Goal: Task Accomplishment & Management: Manage account settings

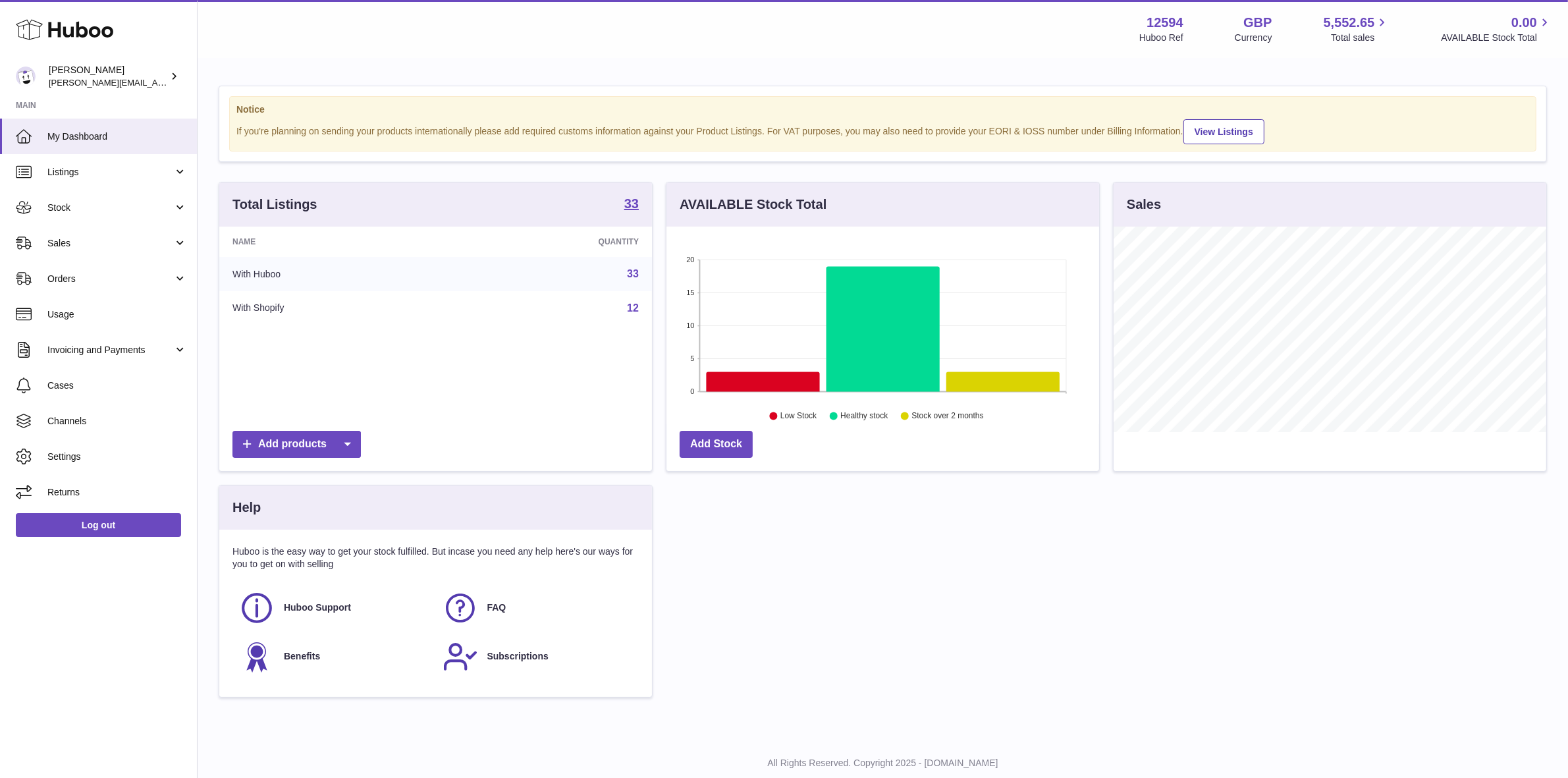
scroll to position [658597, 658237]
click at [73, 274] on span "Orders" at bounding box center [110, 279] width 126 height 12
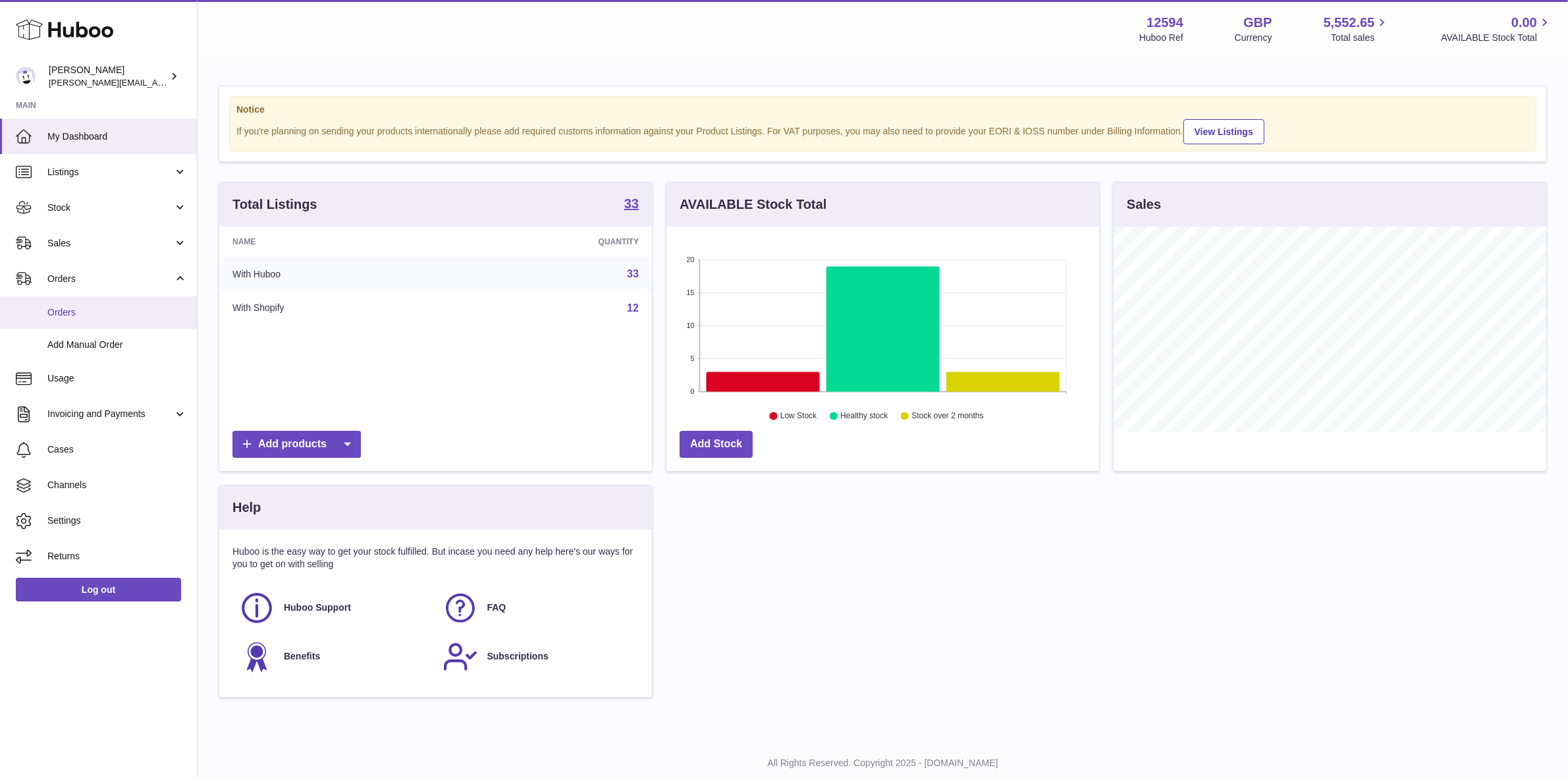
drag, startPoint x: 62, startPoint y: 311, endPoint x: 127, endPoint y: 308, distance: 65.1
click at [63, 311] on span "Orders" at bounding box center [117, 313] width 140 height 12
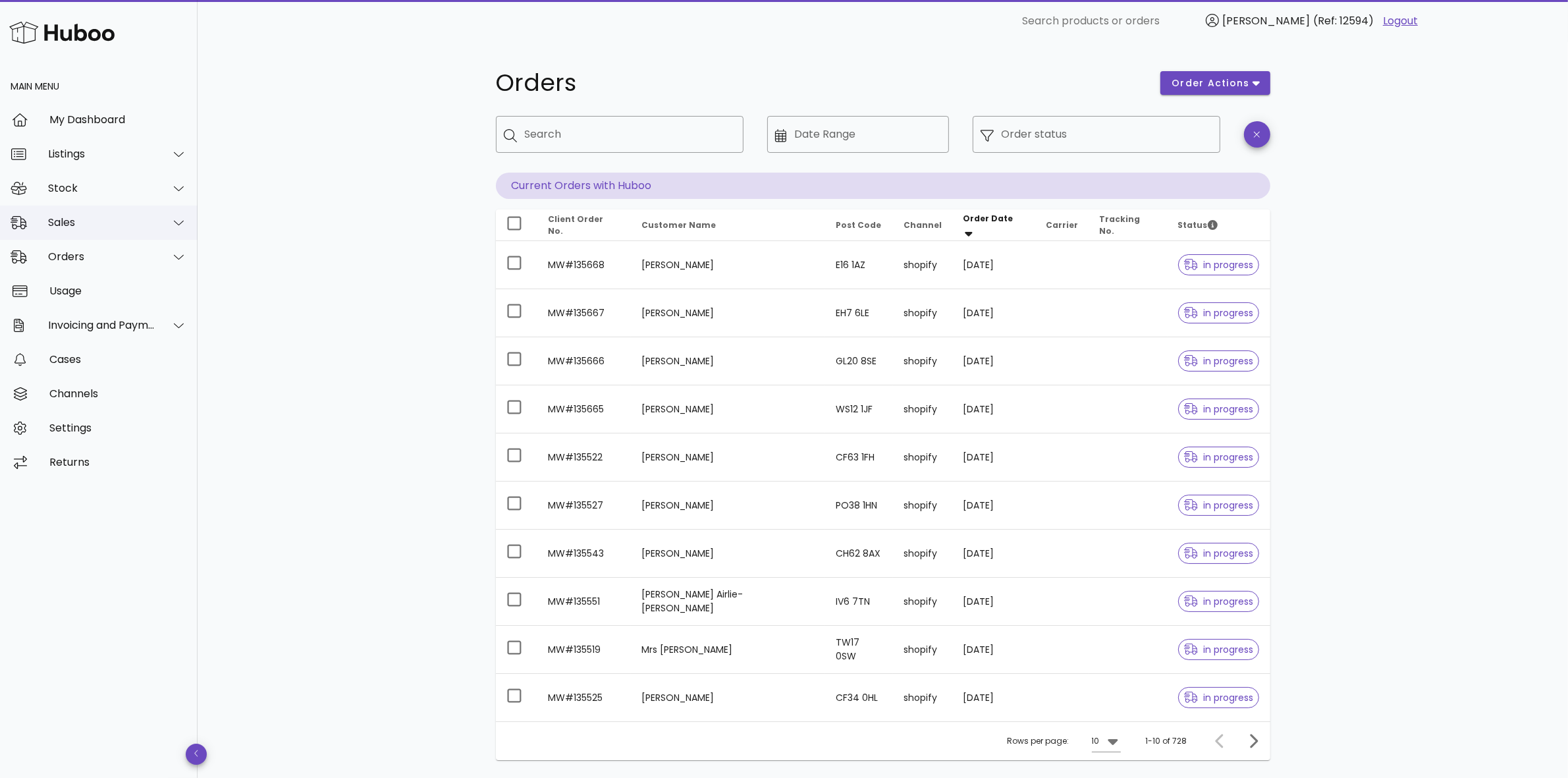
click at [76, 222] on div "Sales" at bounding box center [101, 222] width 107 height 12
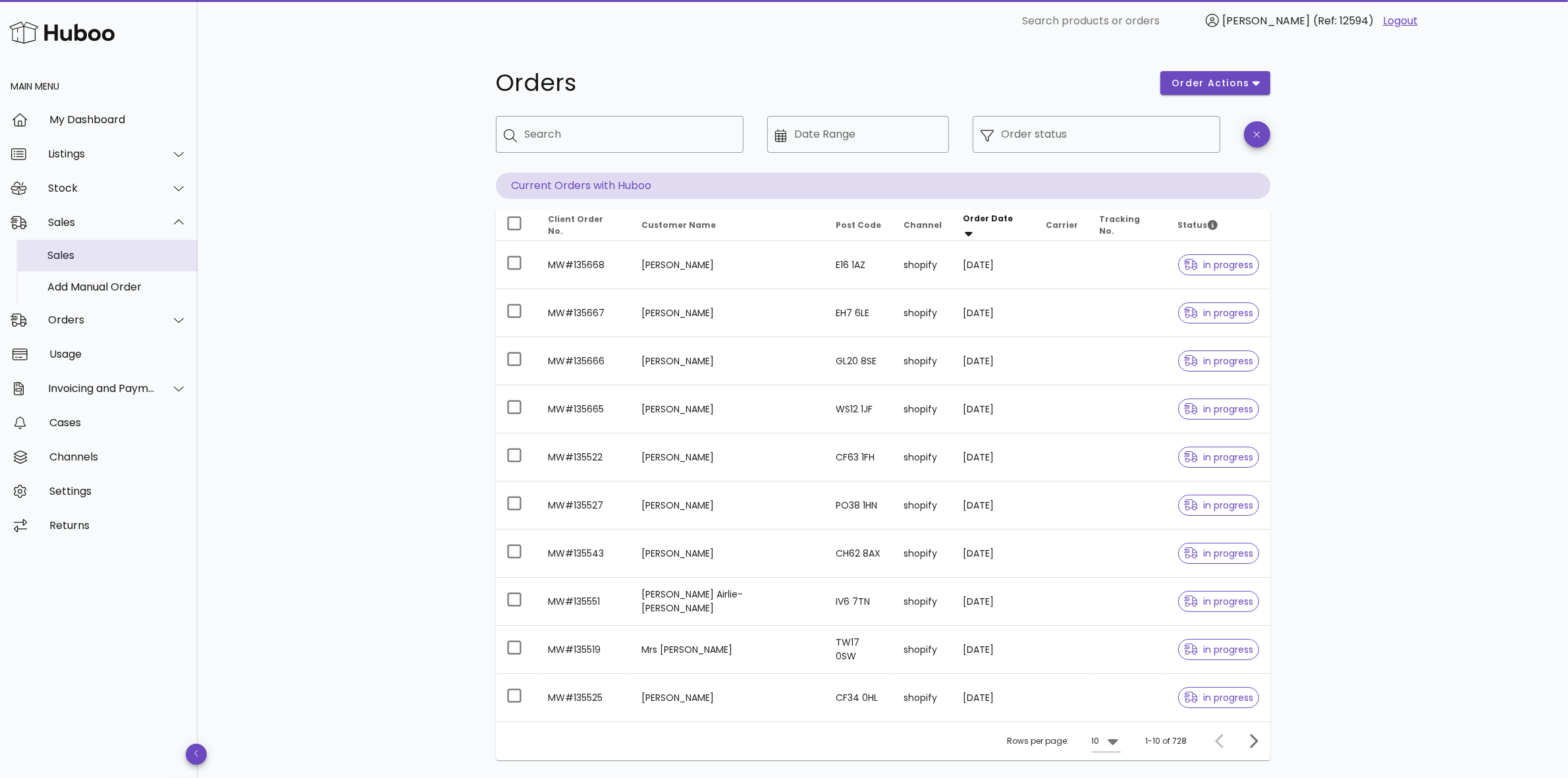
click at [58, 247] on div "Sales" at bounding box center [117, 255] width 140 height 28
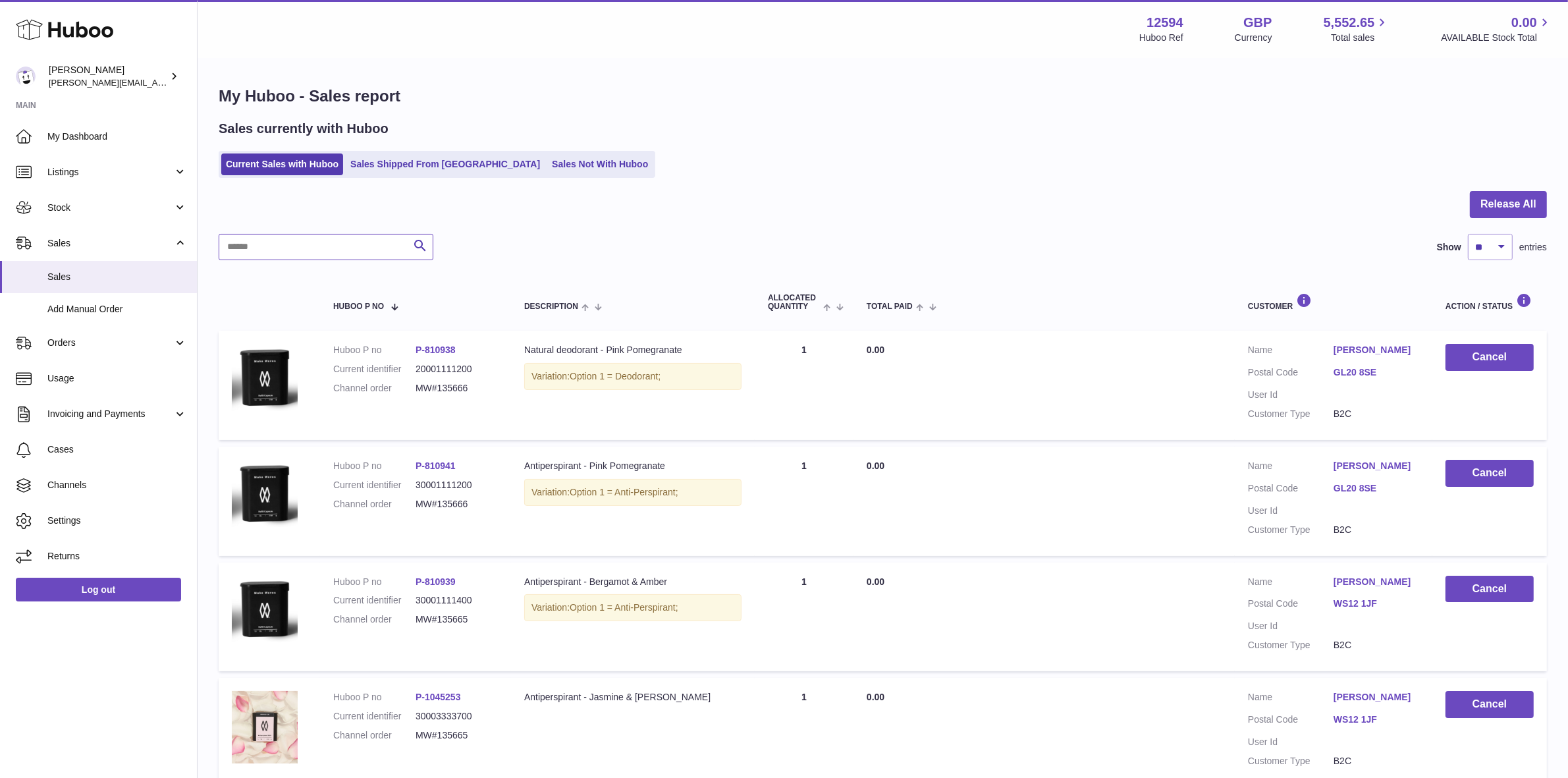
click at [361, 242] on input "text" at bounding box center [326, 247] width 215 height 27
paste input "*********"
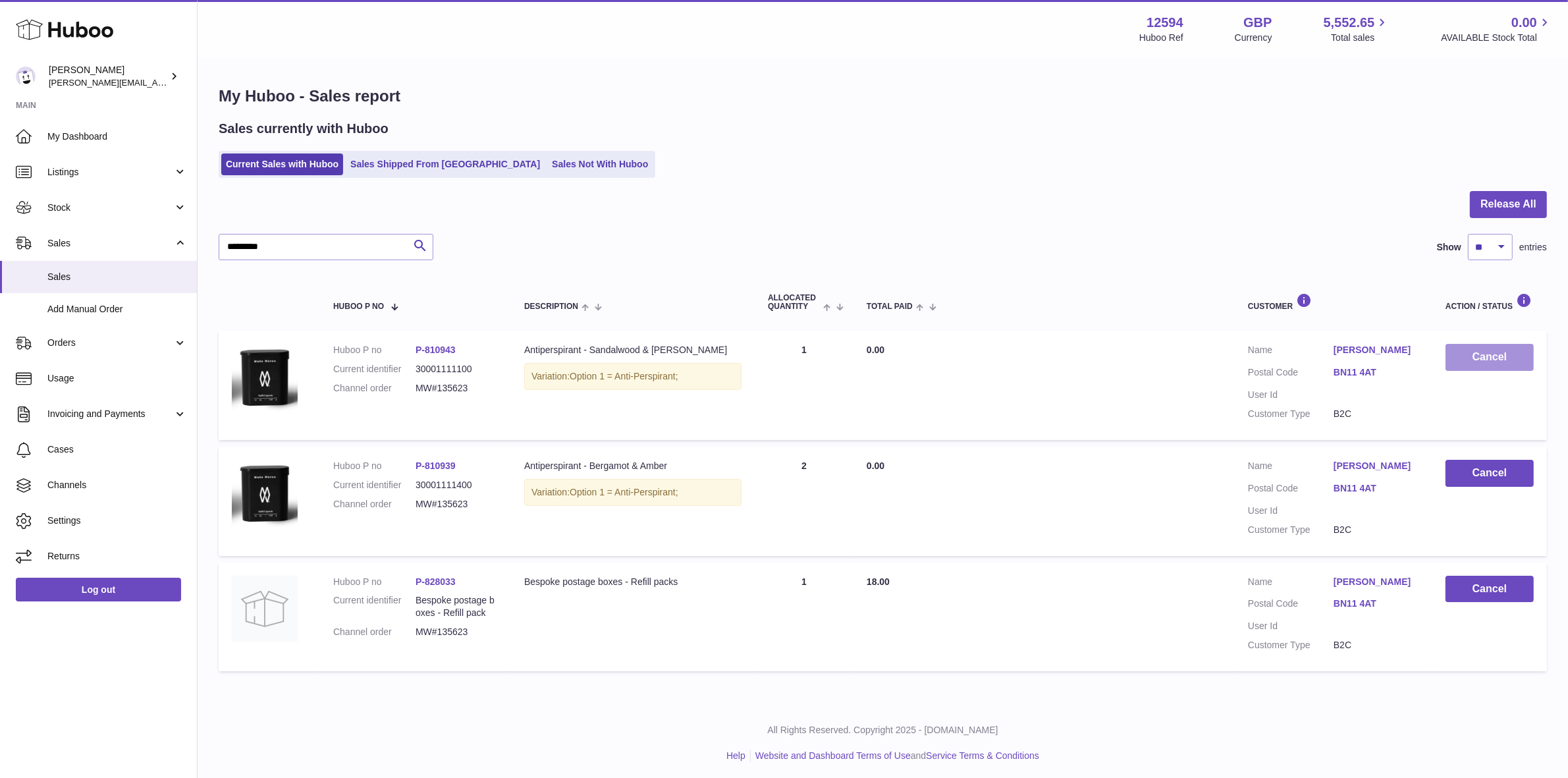
click at [1502, 353] on button "Cancel" at bounding box center [1489, 357] width 88 height 27
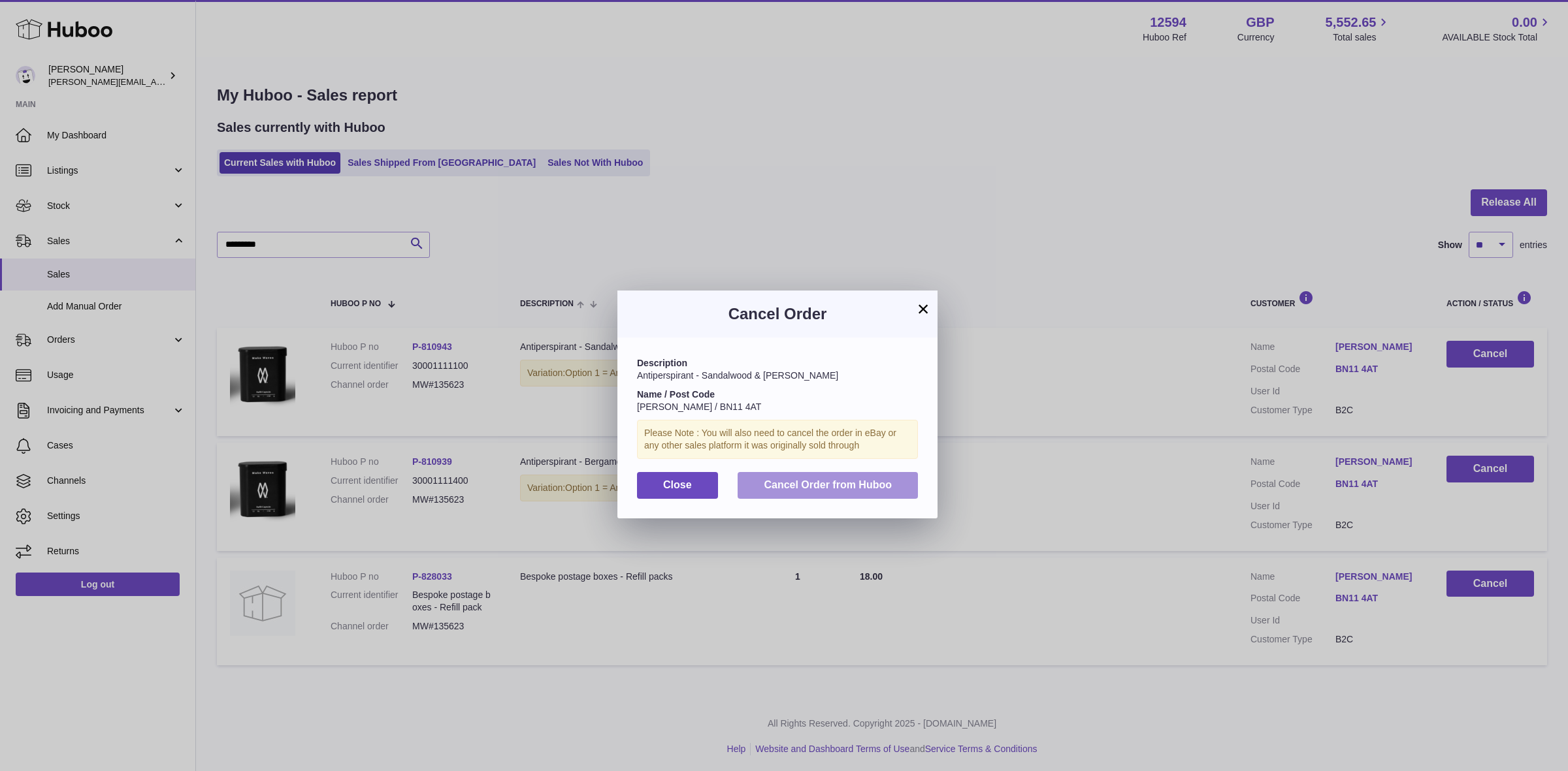
click at [848, 483] on span "Cancel Order from Huboo" at bounding box center [828, 485] width 128 height 11
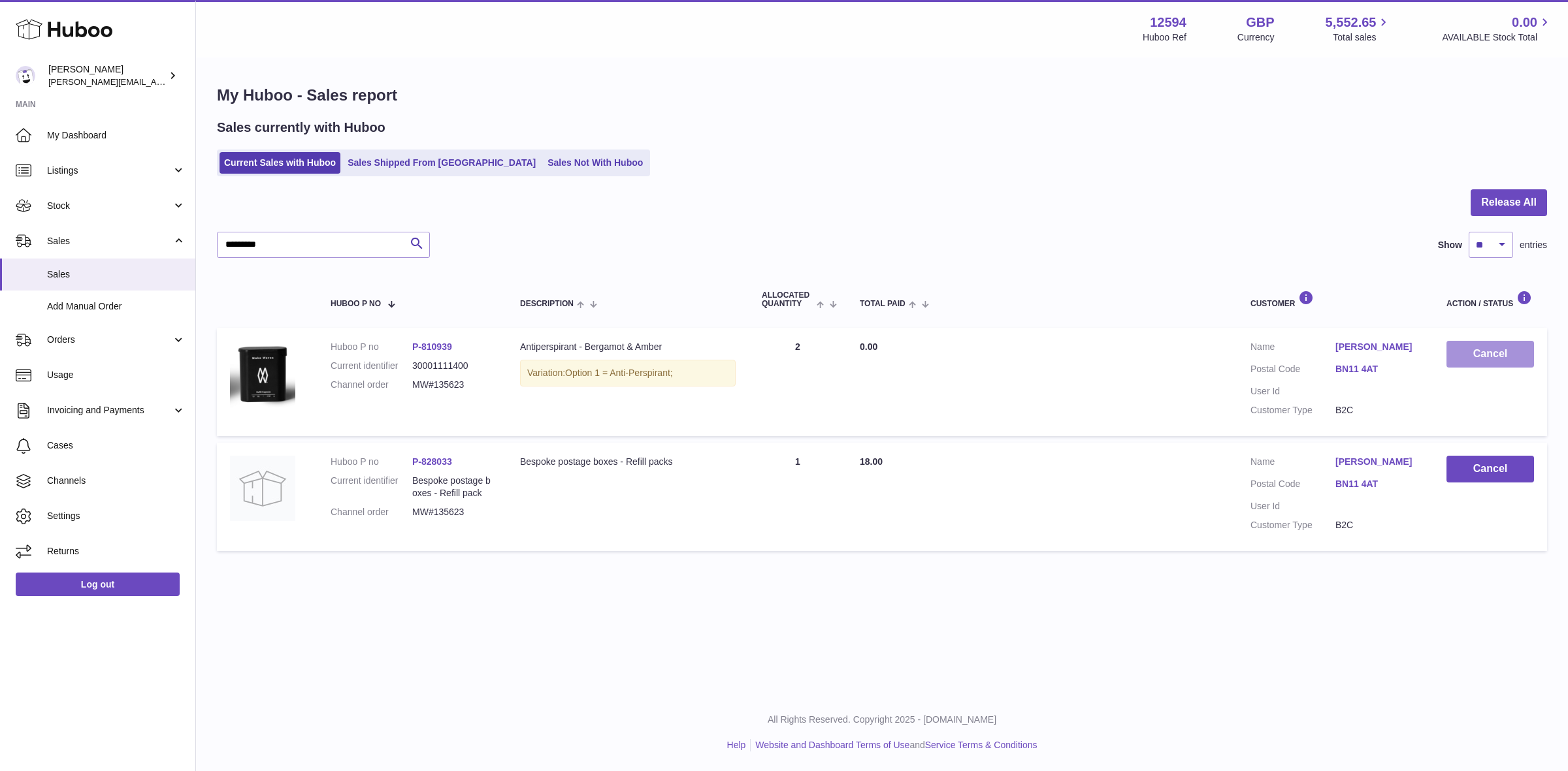
click at [1474, 350] on button "Cancel" at bounding box center [1490, 354] width 88 height 26
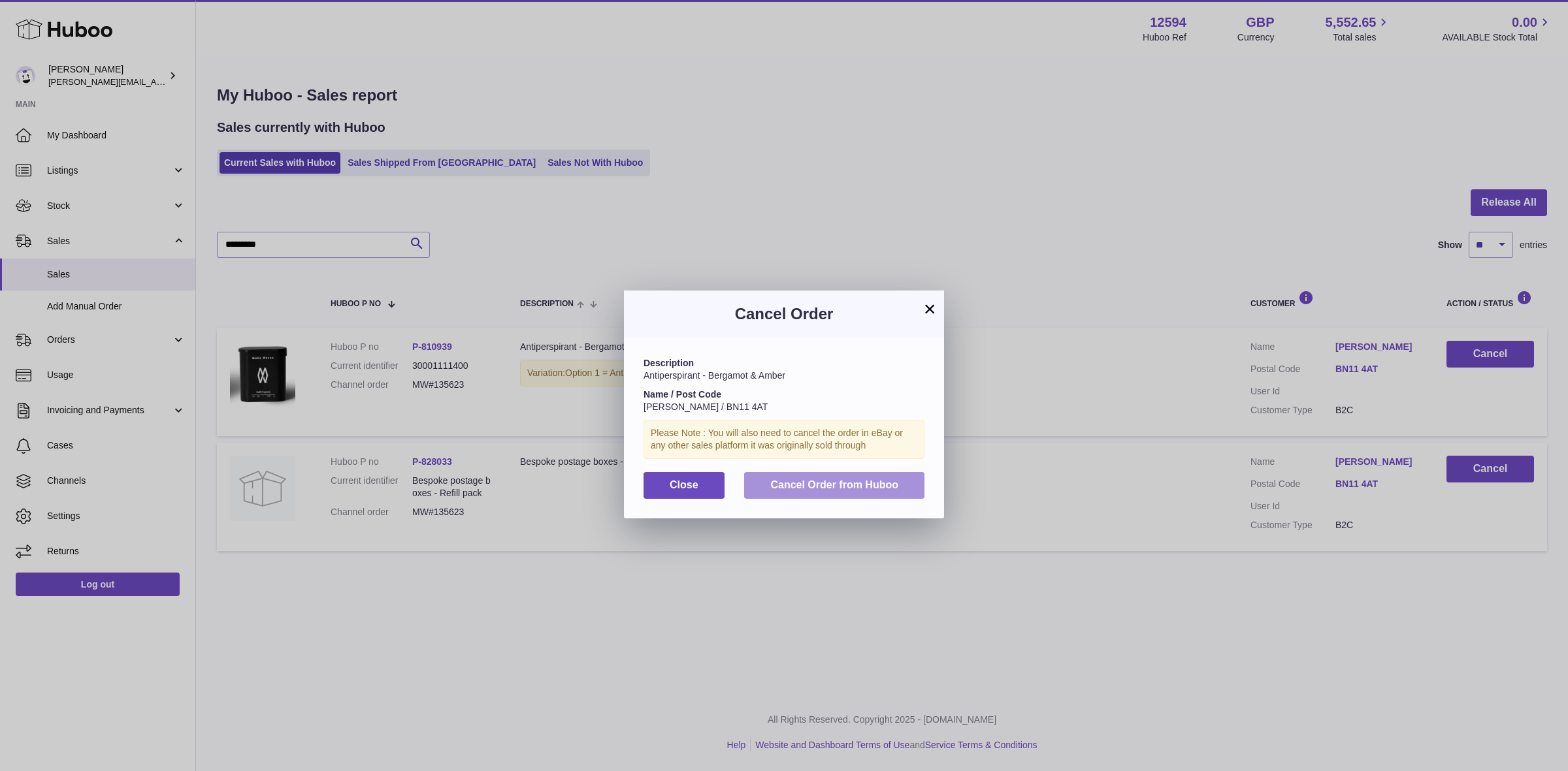
click at [838, 488] on span "Cancel Order from Huboo" at bounding box center [834, 485] width 128 height 11
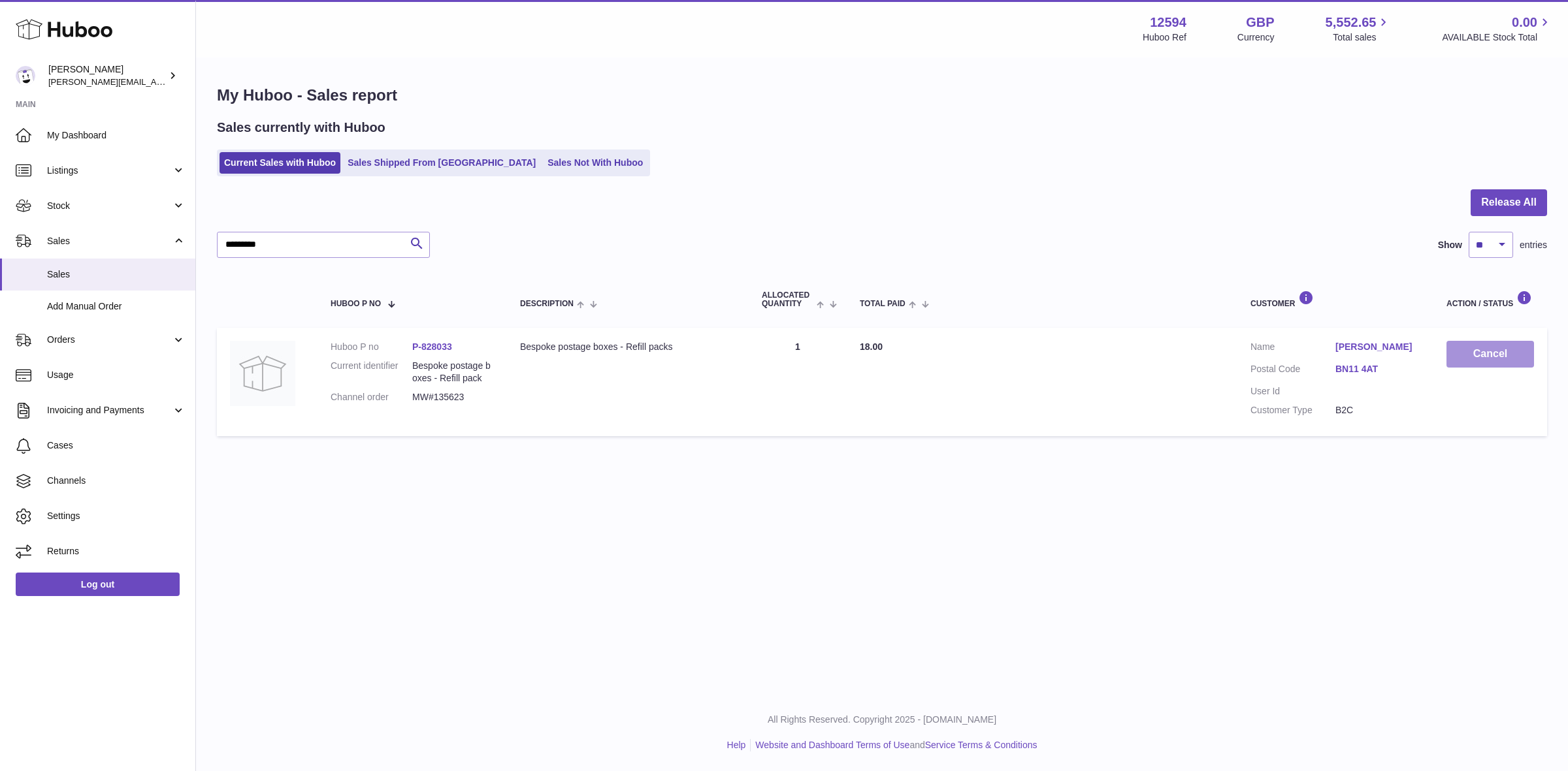
click at [1464, 357] on button "Cancel" at bounding box center [1490, 354] width 88 height 26
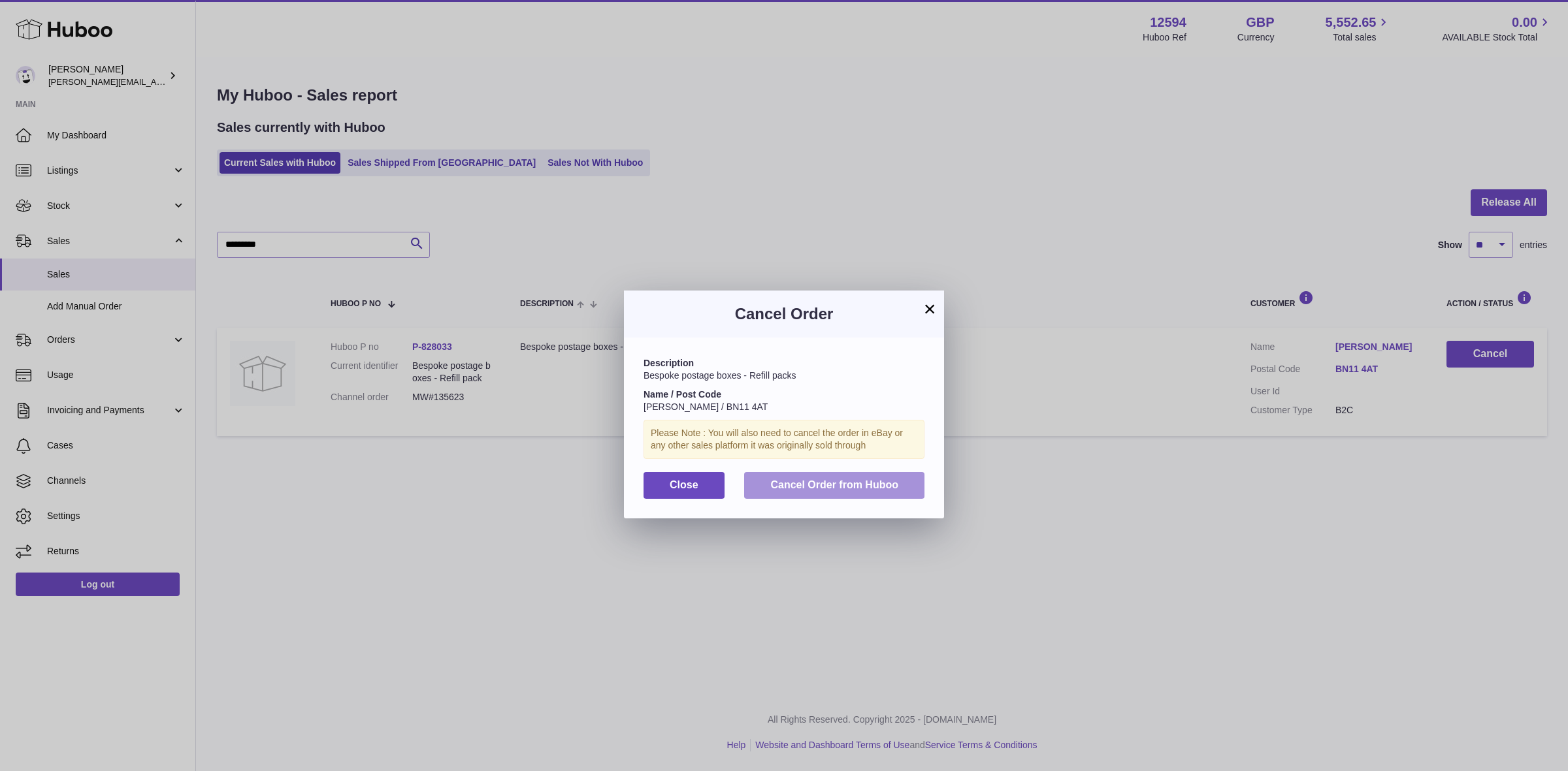
click at [801, 492] on button "Cancel Order from Huboo" at bounding box center [835, 485] width 180 height 26
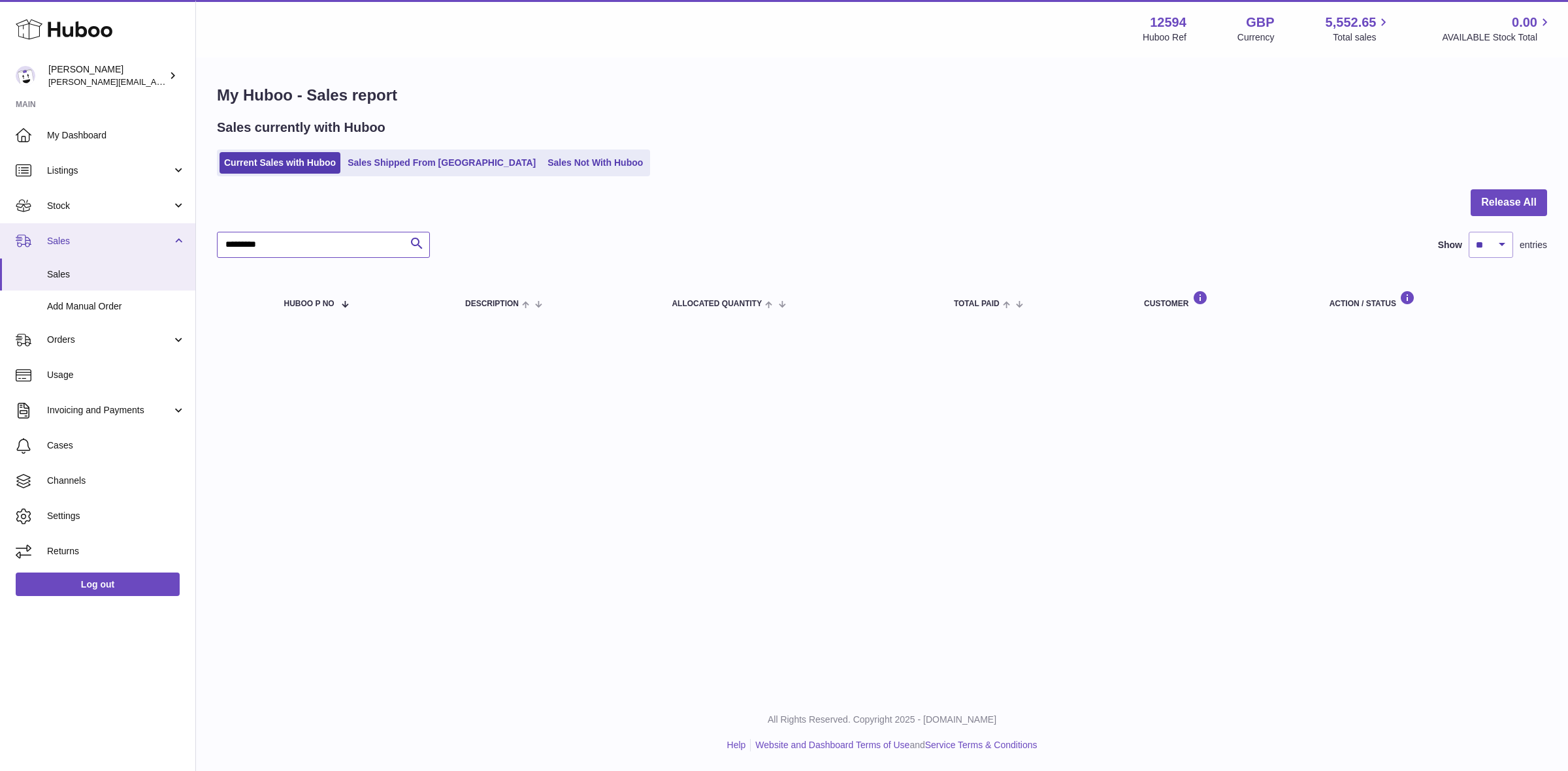
drag, startPoint x: 302, startPoint y: 243, endPoint x: 141, endPoint y: 246, distance: 161.0
click at [141, 246] on div "Huboo Owen Machon owen@wearemakewaves.com Main My Dashboard Listings Not with H…" at bounding box center [784, 385] width 1568 height 771
paste input "text"
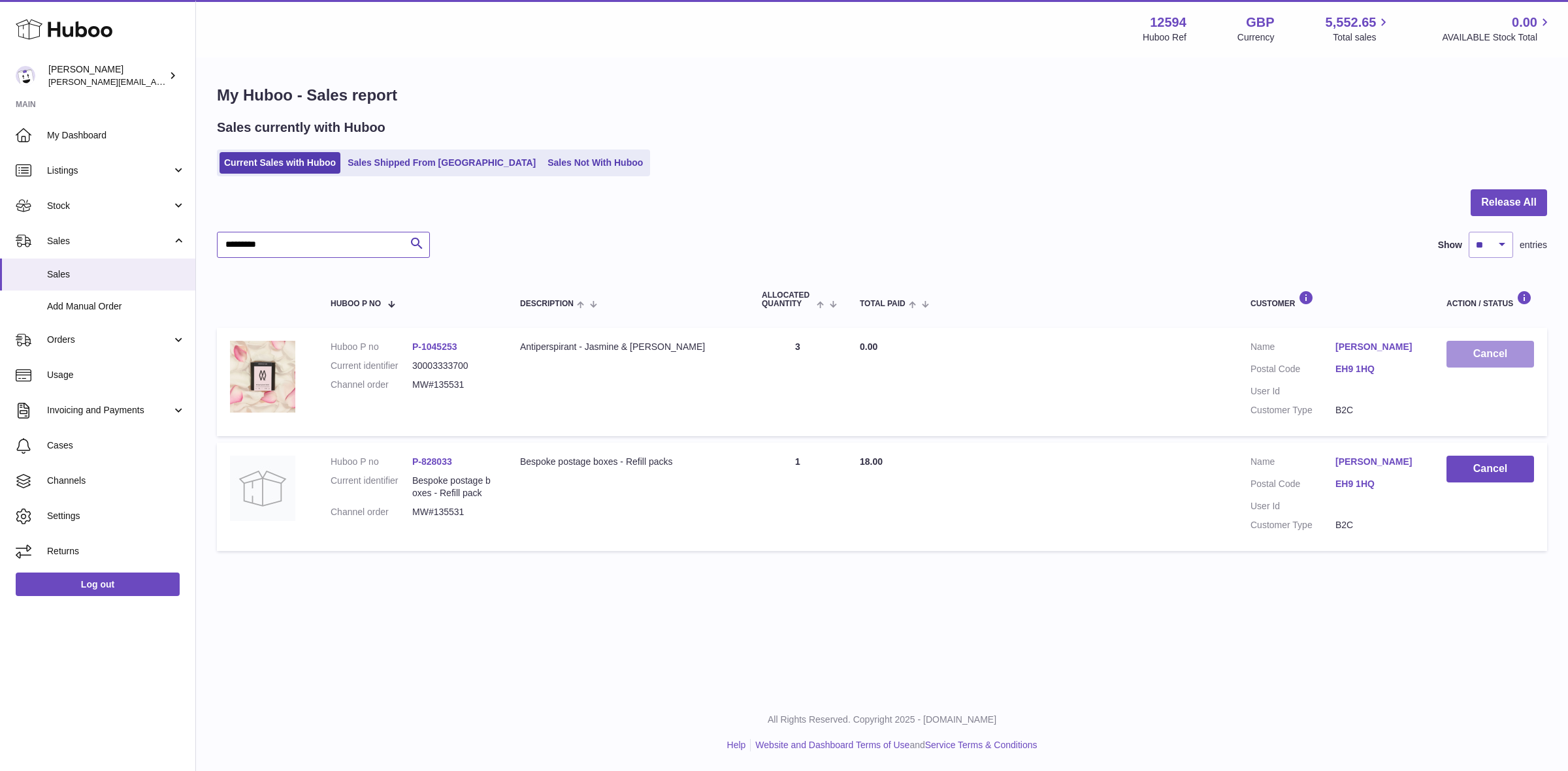
type input "*********"
click at [1491, 347] on button "Cancel" at bounding box center [1490, 354] width 88 height 26
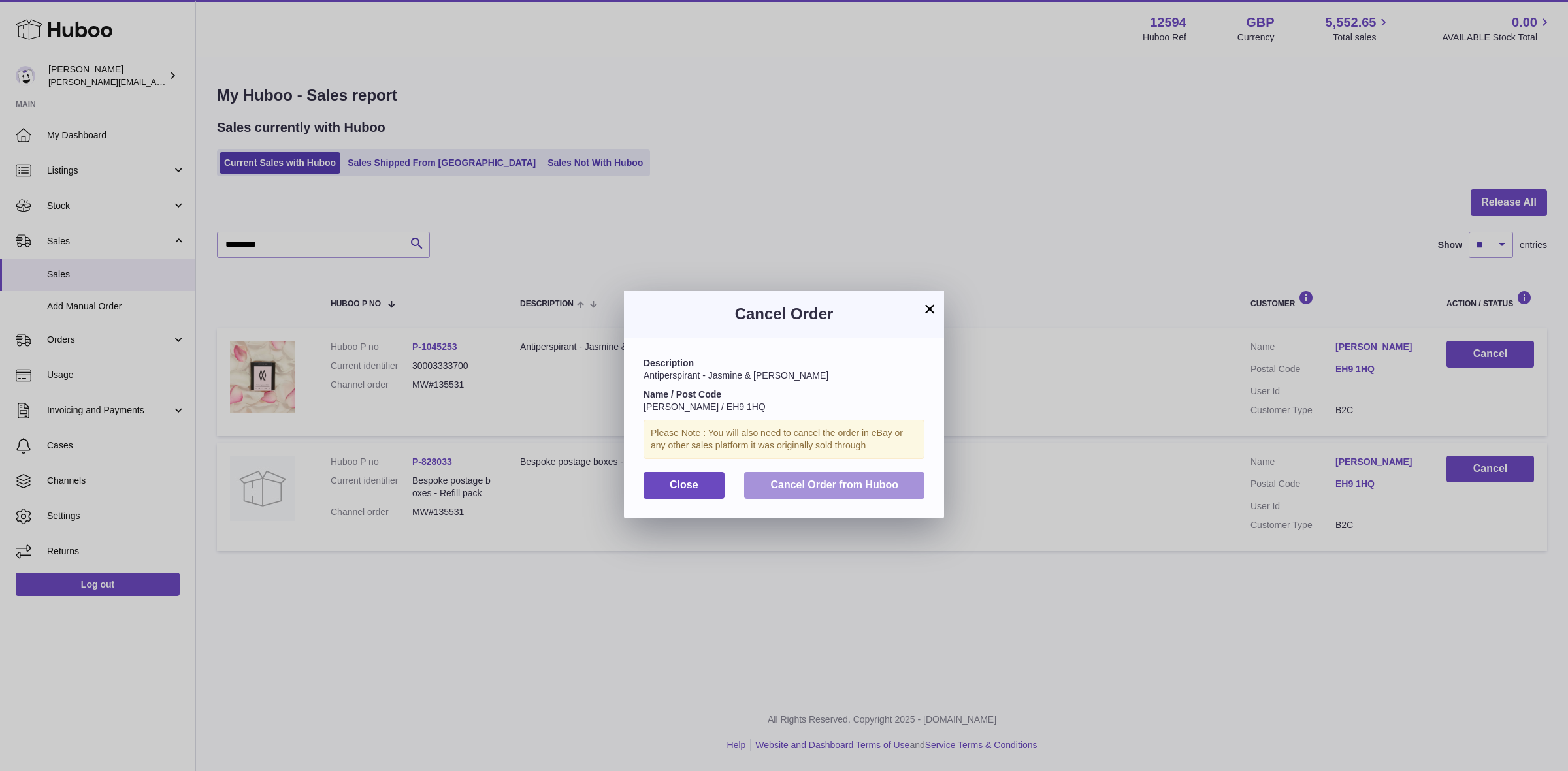
click at [850, 479] on span "Cancel Order from Huboo" at bounding box center [834, 485] width 128 height 11
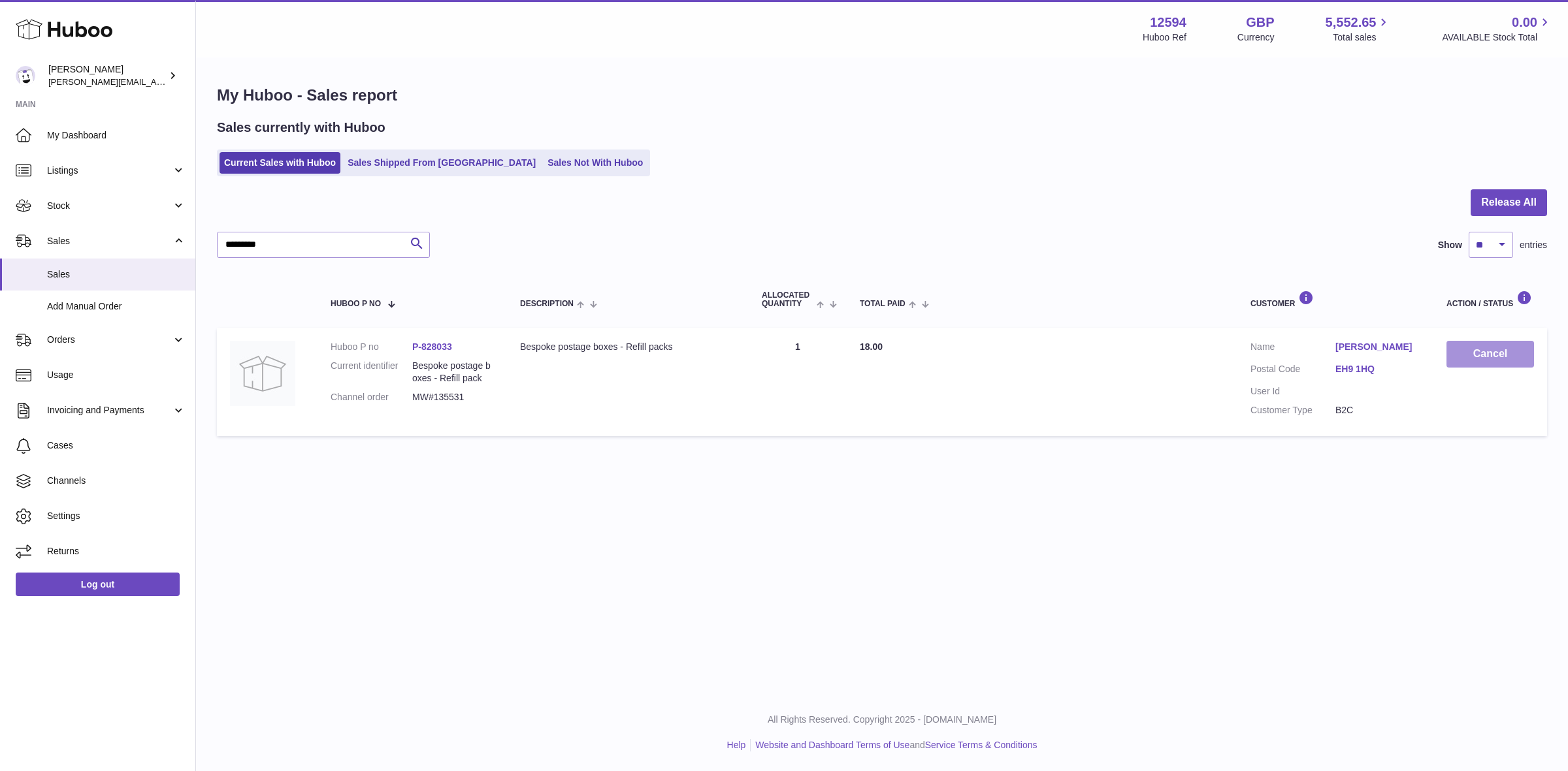
click at [1509, 365] on button "Cancel" at bounding box center [1490, 354] width 88 height 26
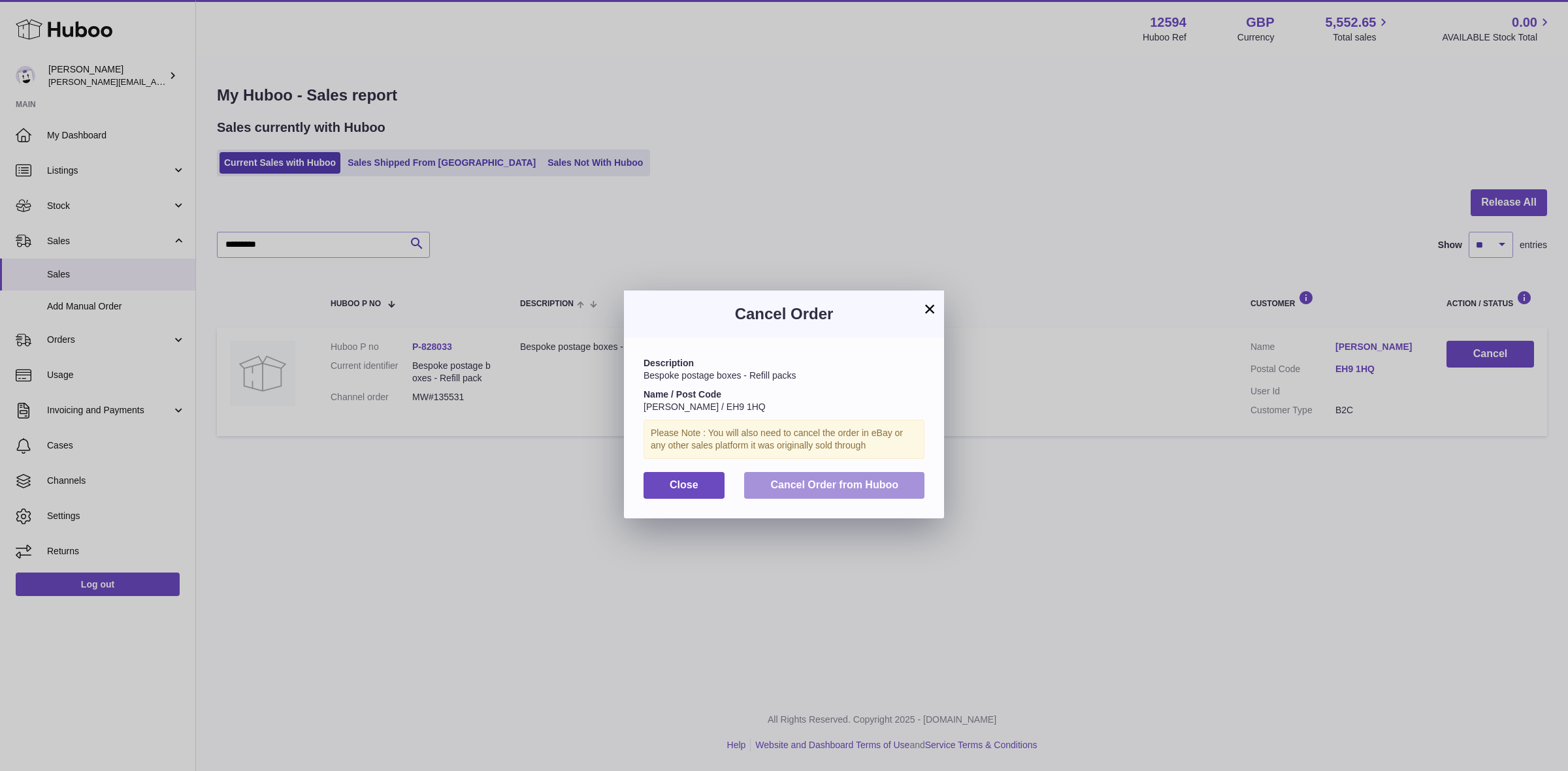
click at [868, 490] on span "Cancel Order from Huboo" at bounding box center [834, 485] width 128 height 11
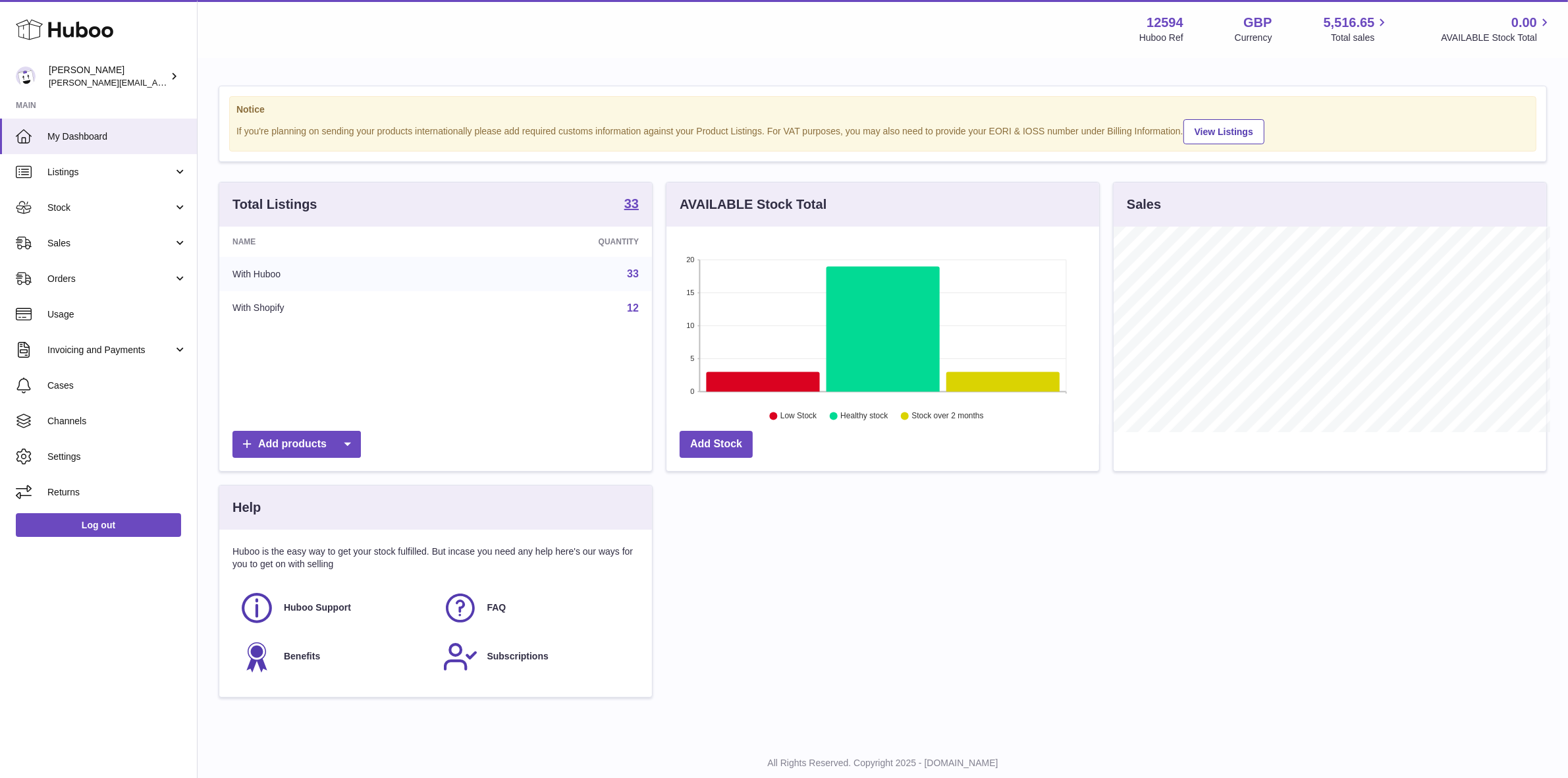
scroll to position [658597, 658237]
click at [969, 581] on div "Total Listings 33 Name Quantity With Huboo 33 With Shopify 12 Add products AVAI…" at bounding box center [883, 446] width 1342 height 529
